Goal: Navigation & Orientation: Understand site structure

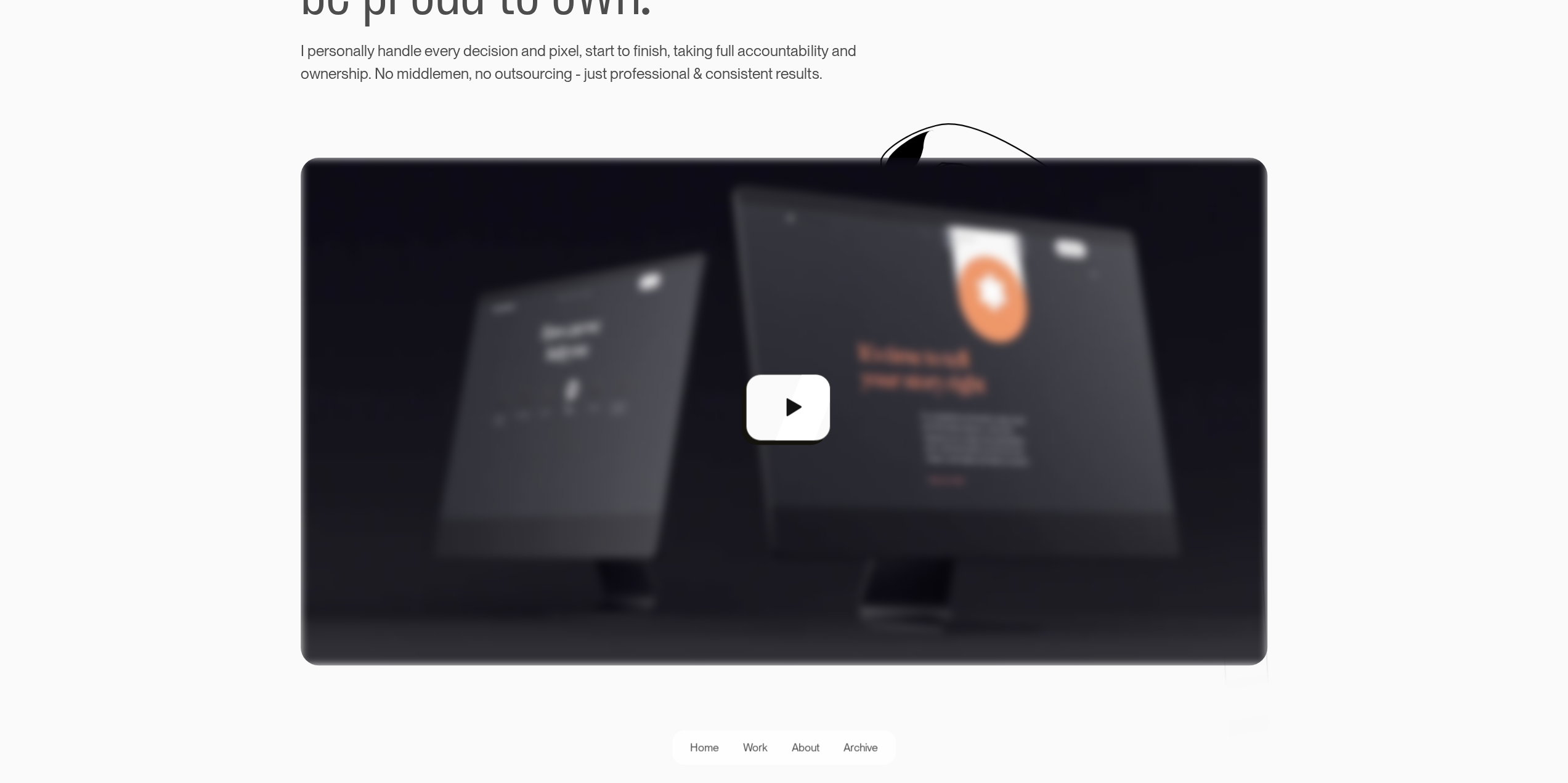
scroll to position [308, 0]
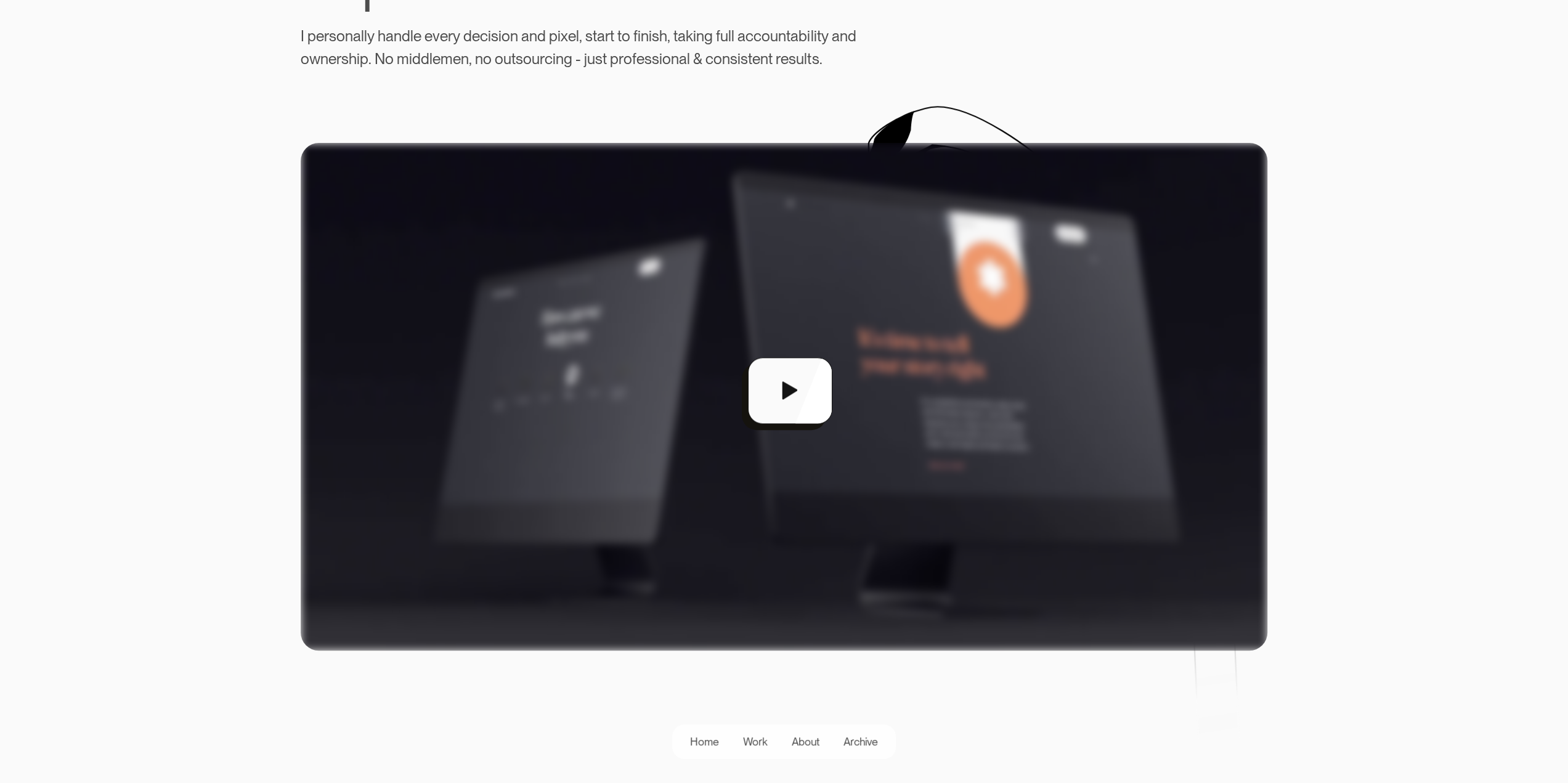
click at [801, 400] on div "open lightbox" at bounding box center [784, 397] width 966 height 507
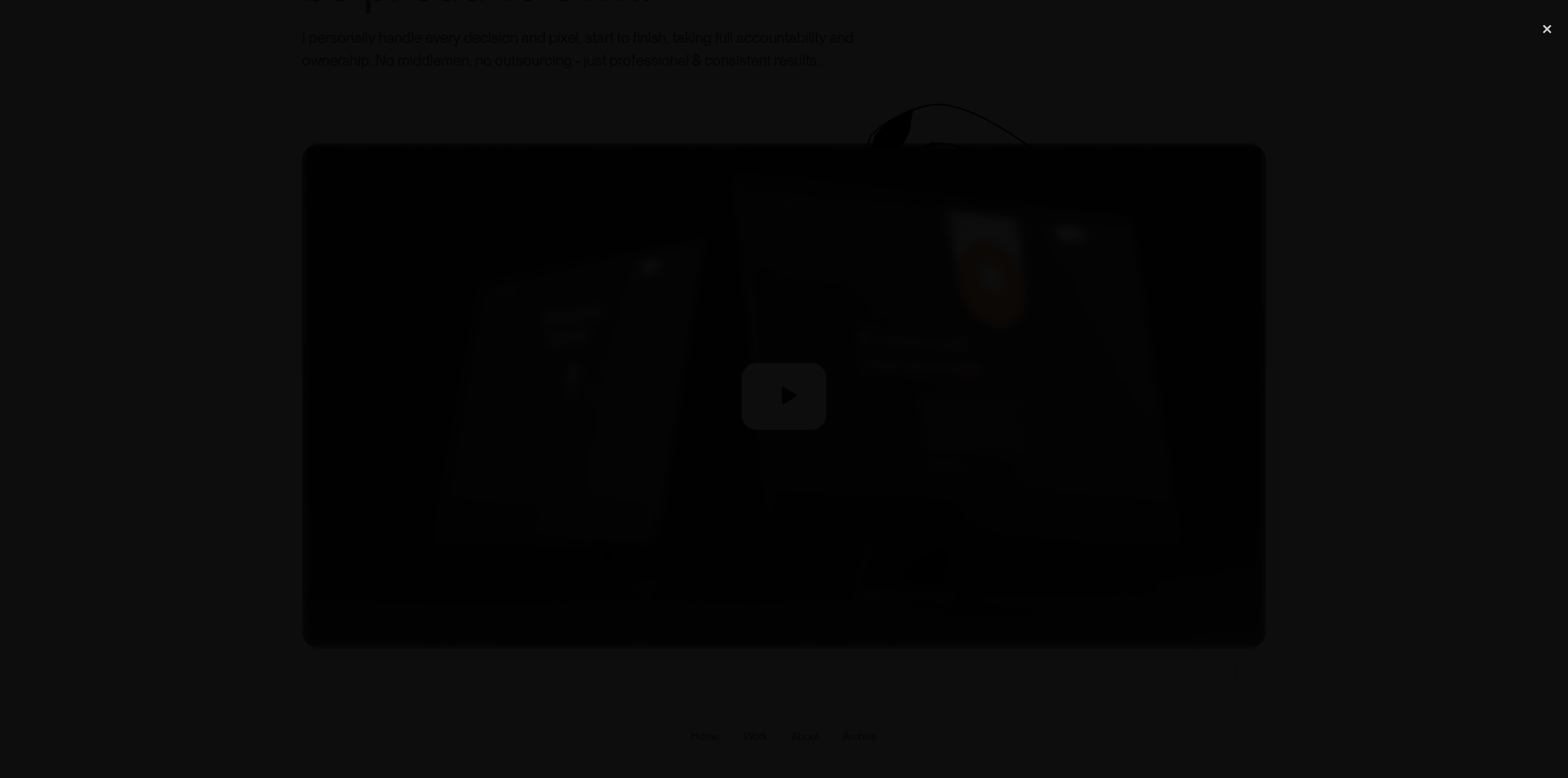
click at [1454, 594] on div at bounding box center [784, 389] width 1568 height 747
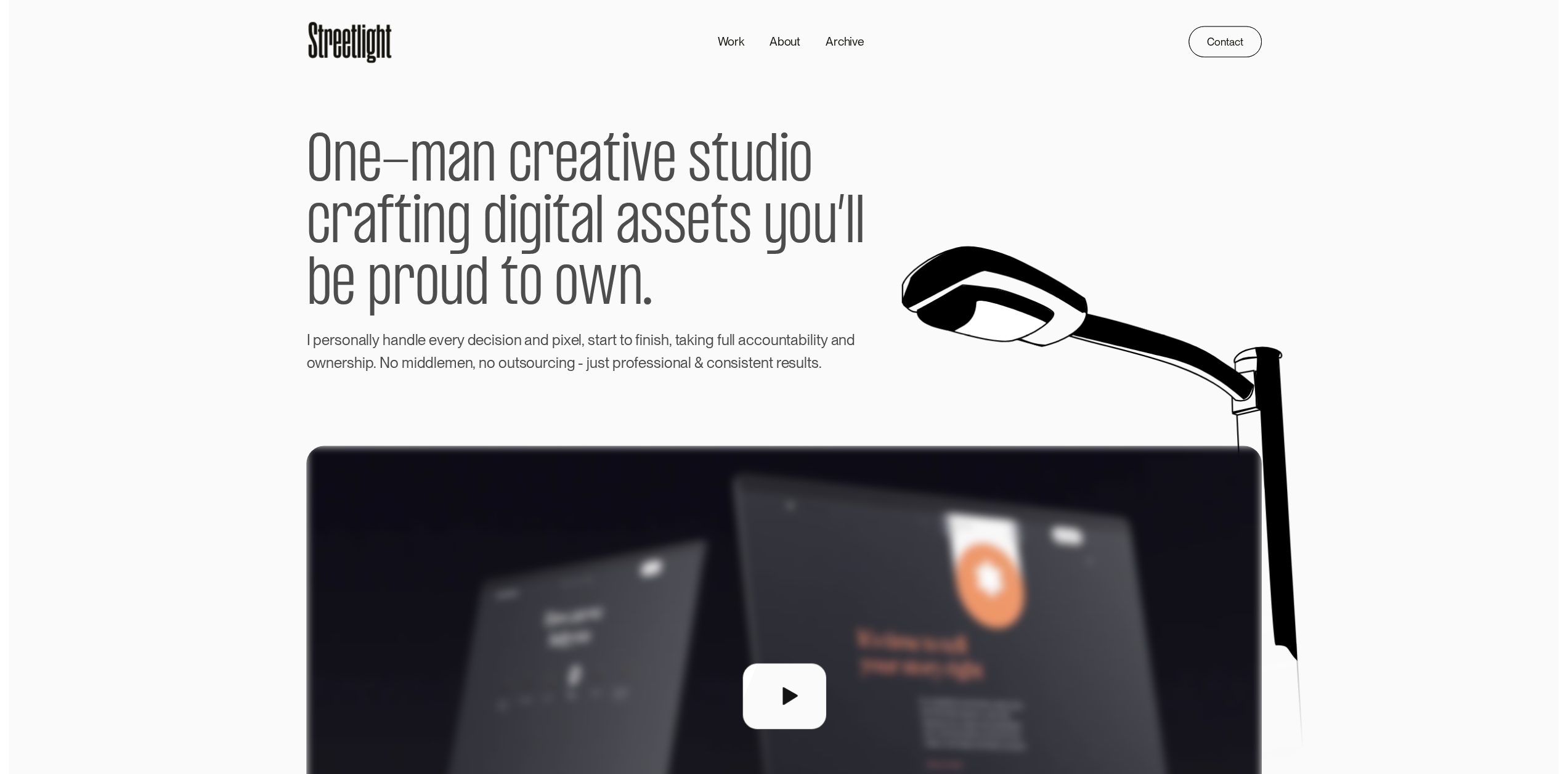
scroll to position [0, 0]
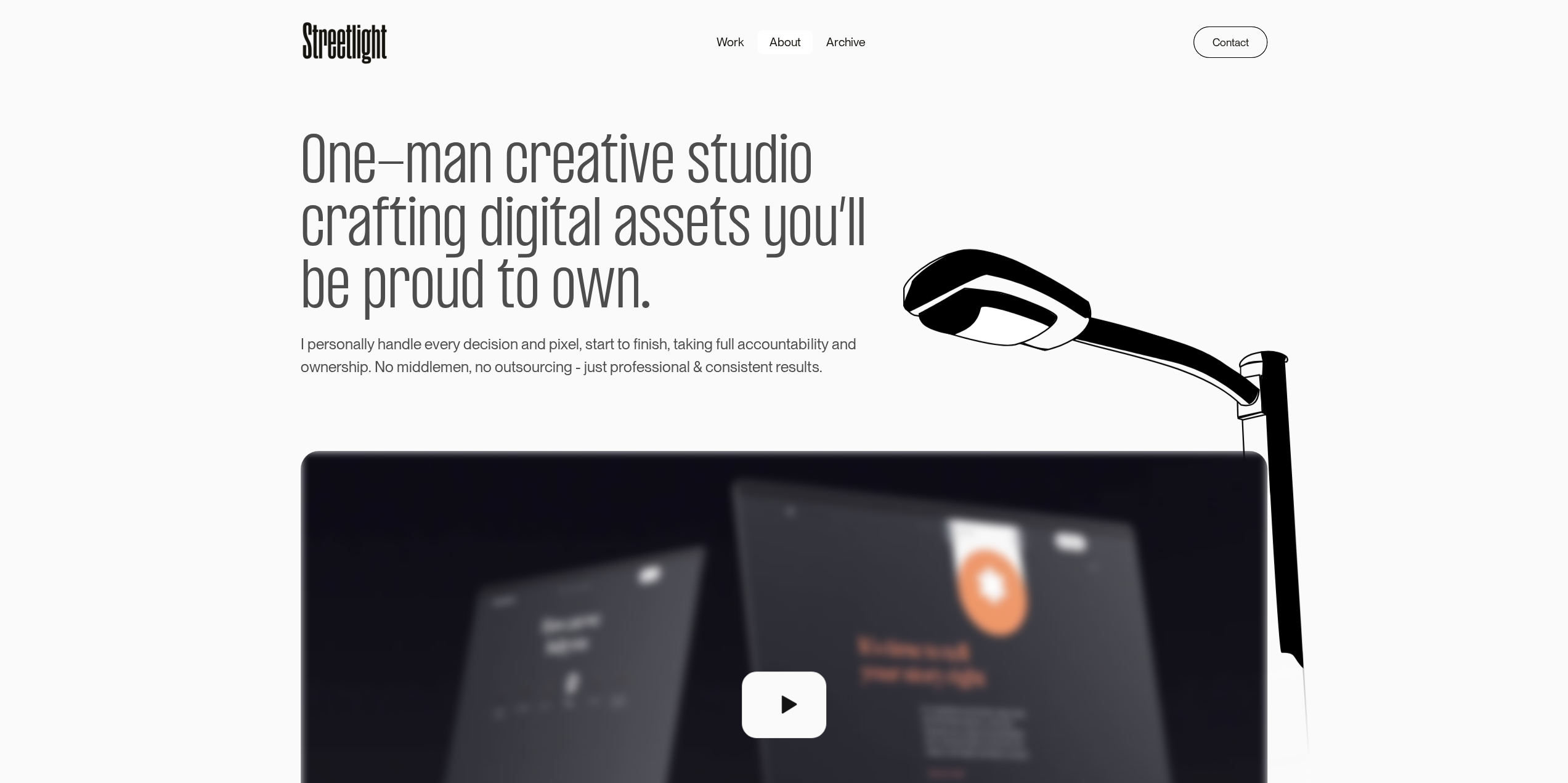
click at [798, 43] on div "About" at bounding box center [785, 42] width 31 height 18
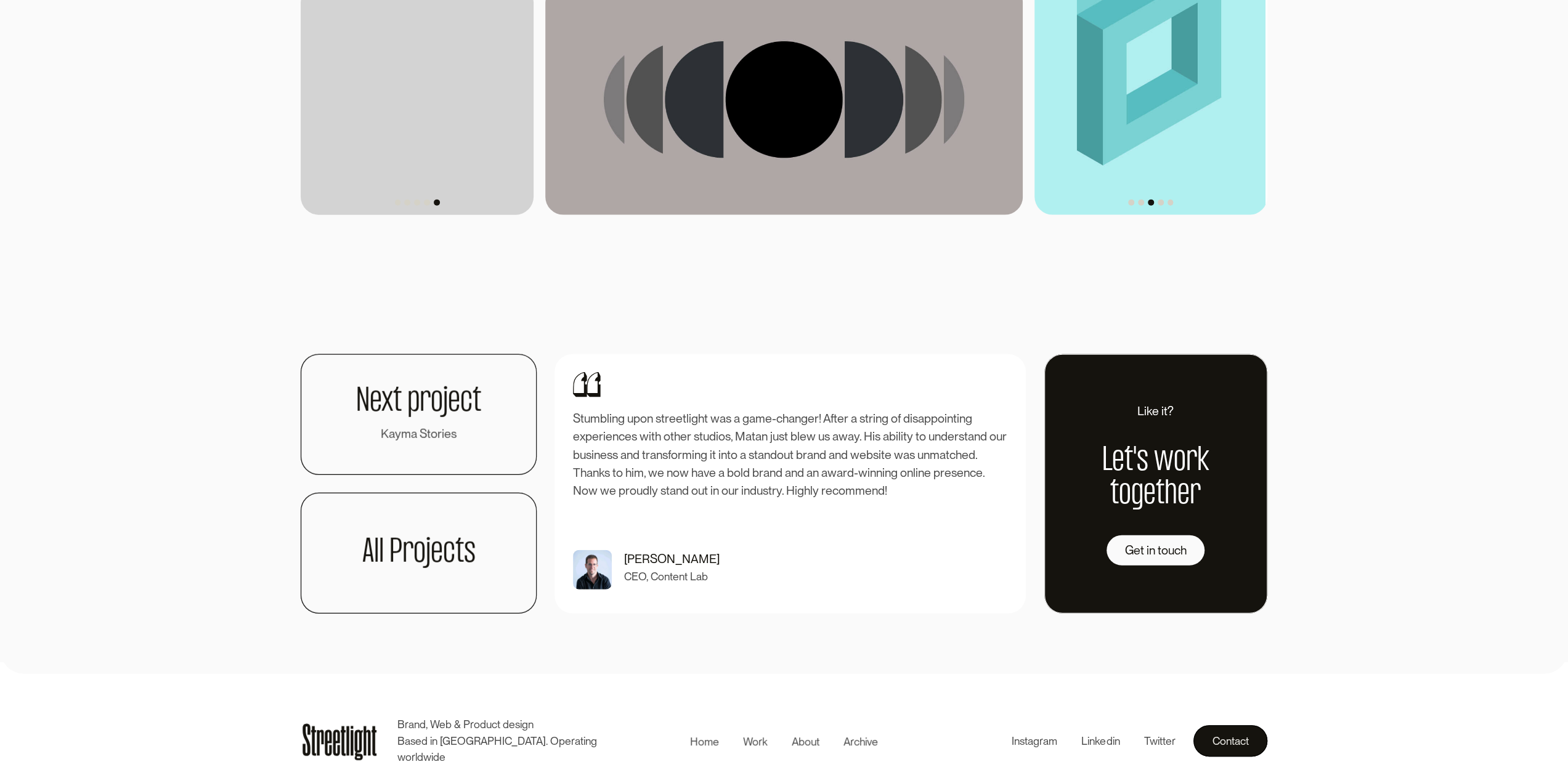
scroll to position [4047, 0]
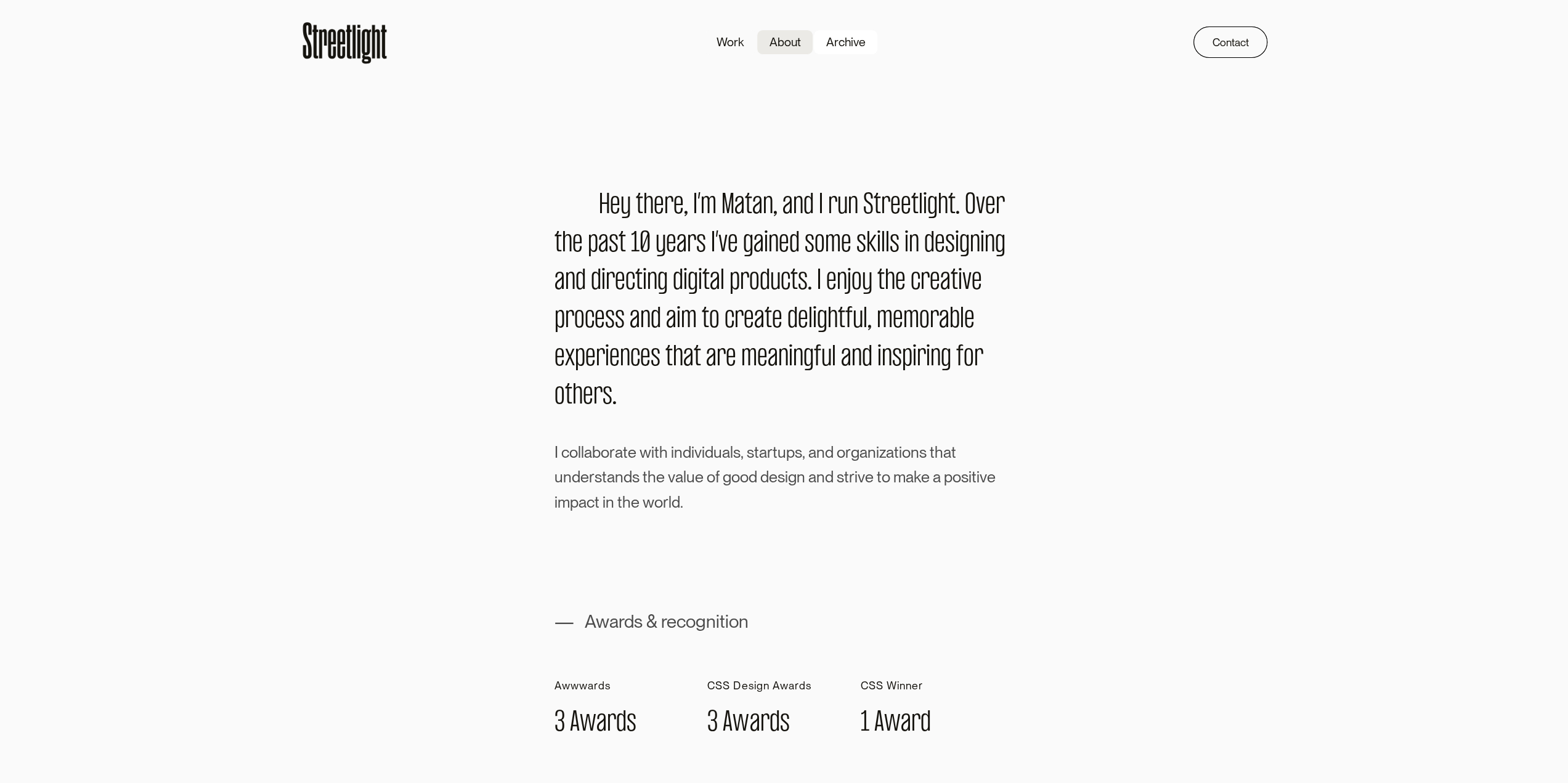
click at [863, 43] on div "Archive" at bounding box center [846, 42] width 40 height 18
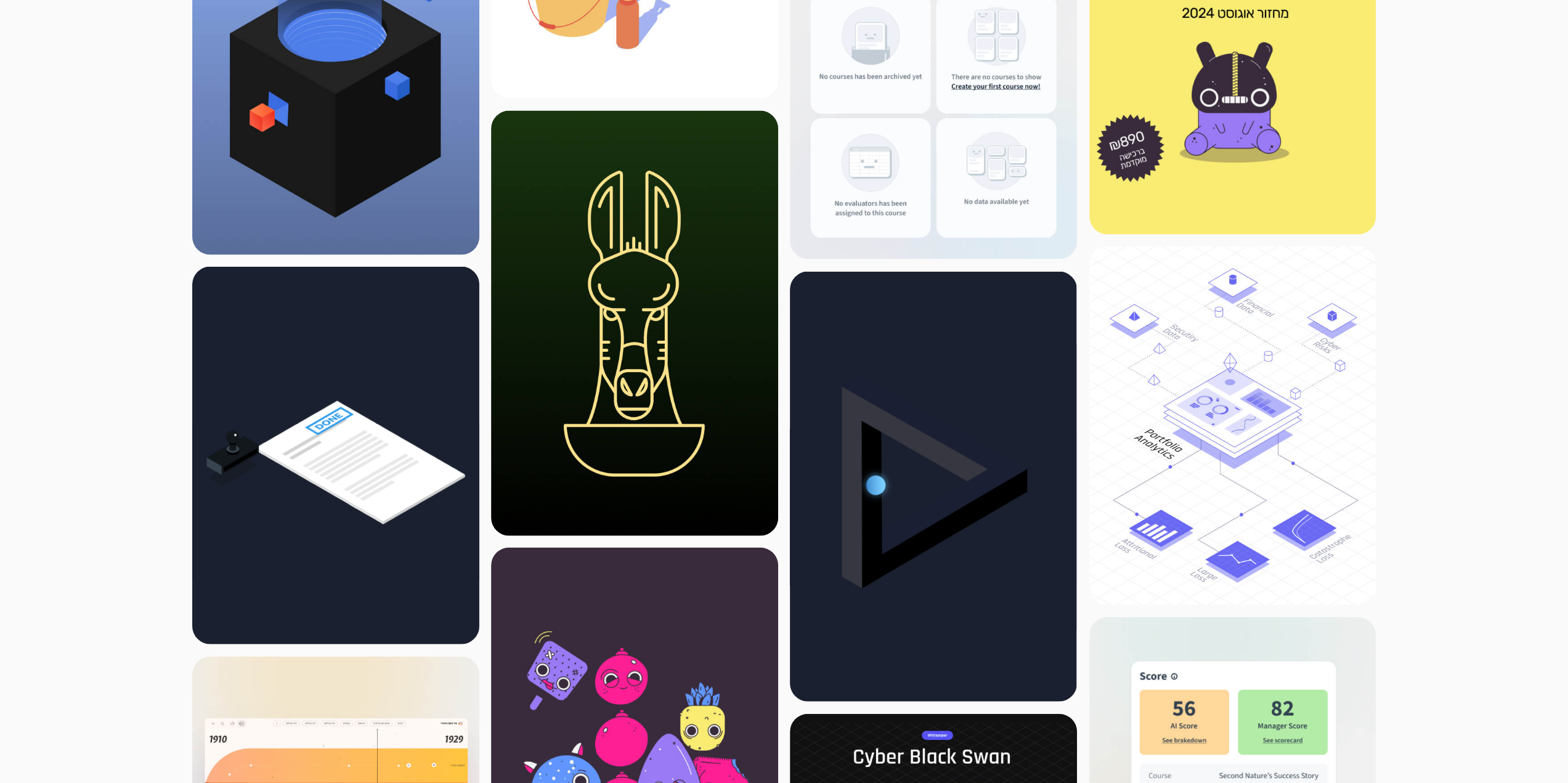
scroll to position [2453, 0]
